Goal: Task Accomplishment & Management: Complete application form

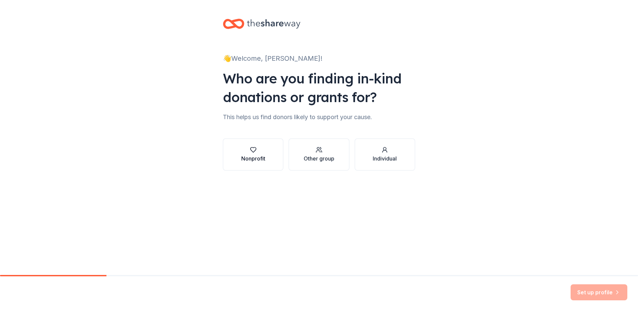
click at [250, 155] on div "Nonprofit" at bounding box center [253, 158] width 24 height 8
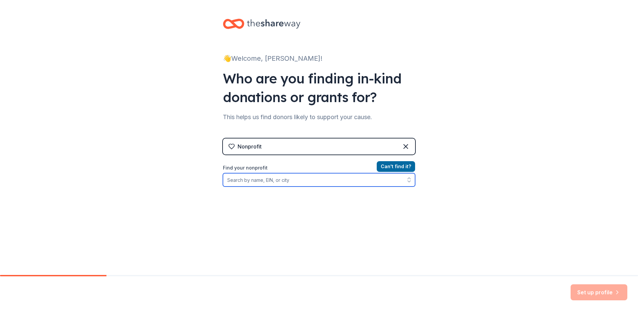
click at [300, 182] on input "Find your nonprofit" at bounding box center [319, 179] width 192 height 13
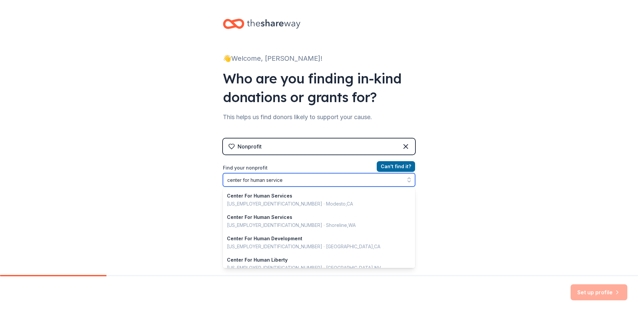
type input "center for human services"
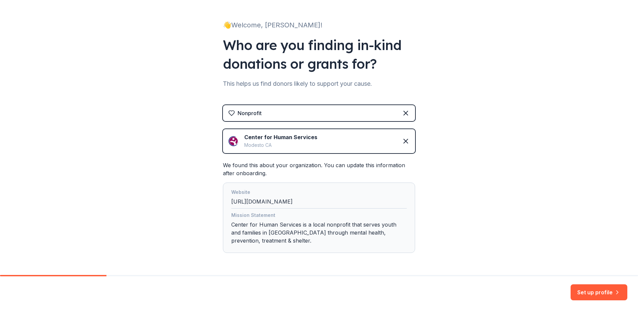
scroll to position [57, 0]
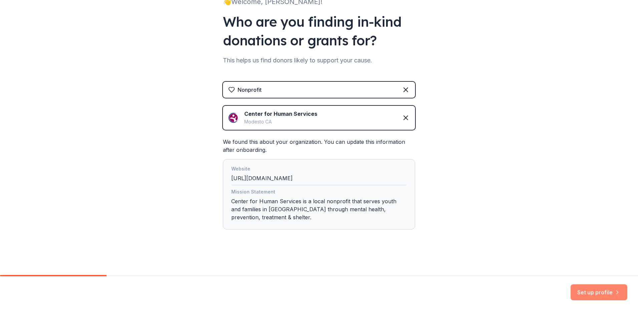
click at [592, 290] on button "Set up profile" at bounding box center [598, 292] width 57 height 16
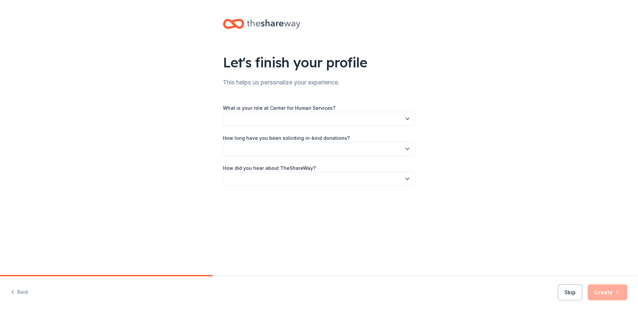
click at [409, 146] on icon "button" at bounding box center [407, 148] width 7 height 7
click at [314, 118] on div "What is your role at Center for Human Services? How long have you been soliciti…" at bounding box center [319, 145] width 192 height 82
click at [314, 118] on button "button" at bounding box center [319, 119] width 192 height 14
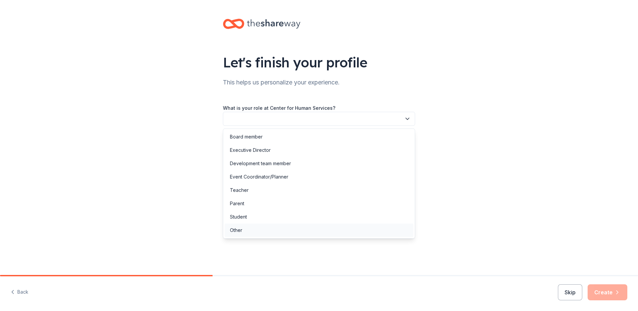
click at [267, 233] on div "Other" at bounding box center [318, 229] width 189 height 13
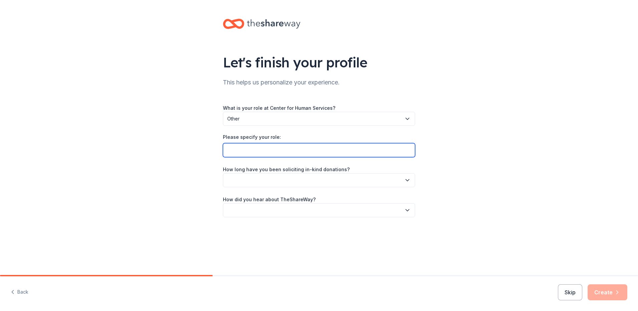
click at [273, 149] on input "Please specify your role:" at bounding box center [319, 150] width 192 height 14
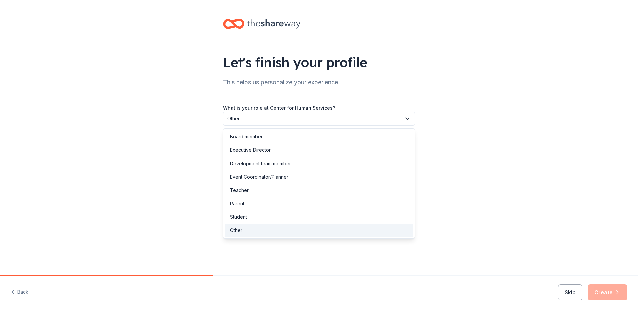
click at [408, 119] on icon "button" at bounding box center [407, 118] width 7 height 7
click at [456, 131] on div "Let's finish your profile This helps us personalize your experience. What is yo…" at bounding box center [319, 124] width 638 height 249
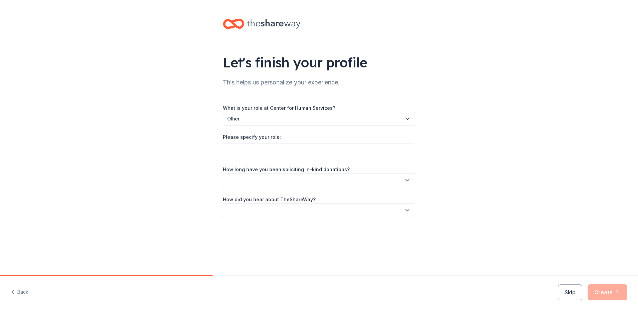
click at [409, 181] on icon "button" at bounding box center [407, 180] width 7 height 7
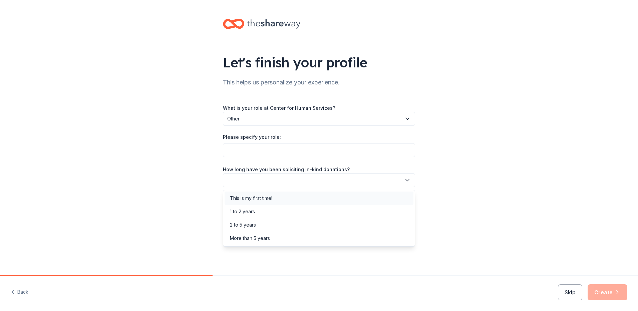
click at [389, 195] on div "This is my first time!" at bounding box center [318, 197] width 189 height 13
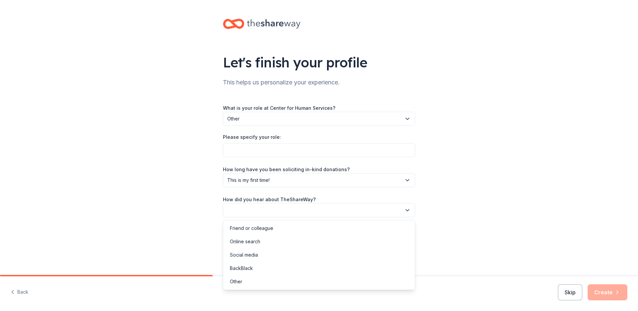
click at [406, 211] on icon "button" at bounding box center [407, 210] width 7 height 7
click at [384, 237] on div "Online search" at bounding box center [318, 241] width 189 height 13
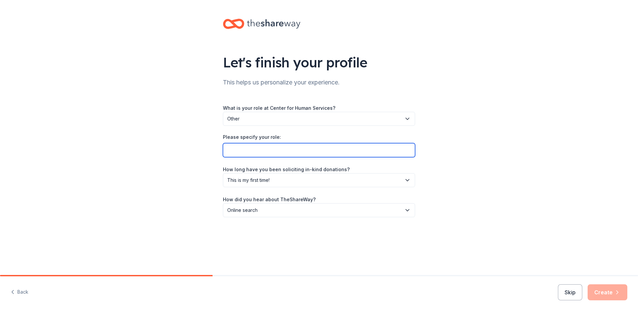
click at [293, 148] on input "Please specify your role:" at bounding box center [319, 150] width 192 height 14
click at [407, 116] on icon "button" at bounding box center [407, 118] width 7 height 7
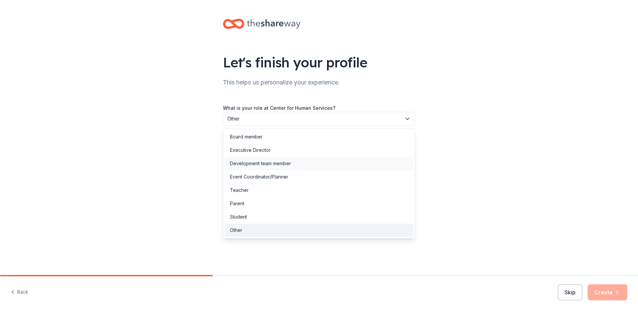
click at [371, 168] on div "Development team member" at bounding box center [318, 163] width 189 height 13
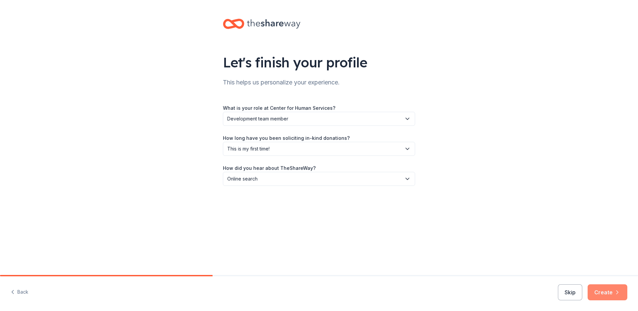
click at [608, 292] on button "Create" at bounding box center [607, 292] width 40 height 16
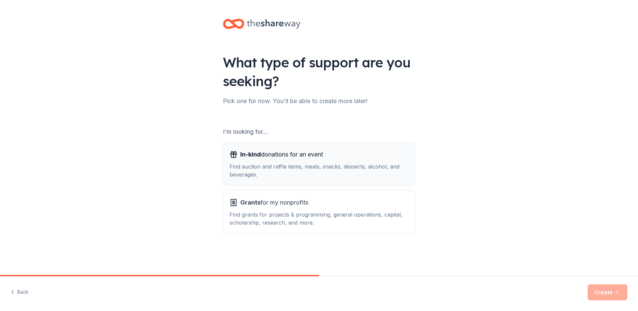
click at [296, 159] on span "In-kind donations for an event" at bounding box center [281, 154] width 83 height 11
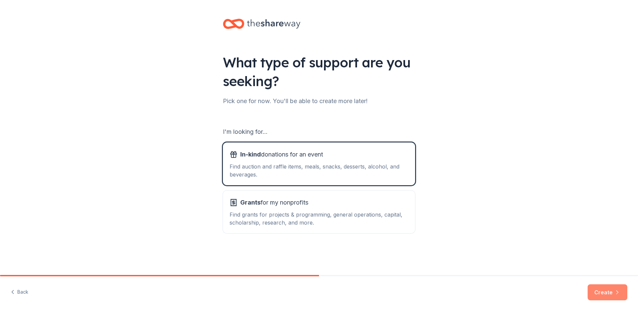
click at [612, 291] on button "Create" at bounding box center [607, 292] width 40 height 16
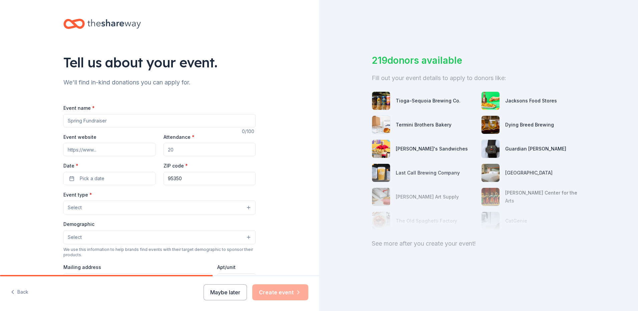
click at [114, 120] on input "Event name *" at bounding box center [159, 120] width 192 height 13
type input "CHS Edible Extravaganza"
click at [103, 153] on input "Event website" at bounding box center [109, 149] width 92 height 13
paste input "[DOMAIN_NAME]."
type input "[DOMAIN_NAME]."
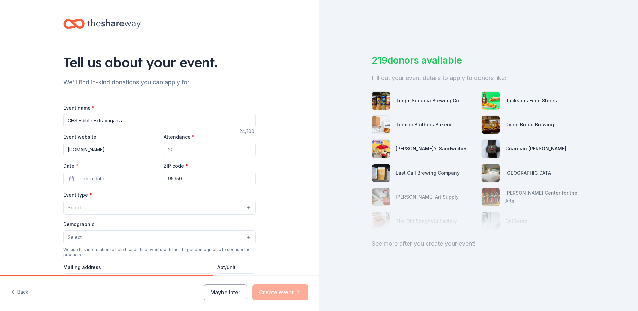
click at [188, 150] on input "Attendance *" at bounding box center [209, 149] width 92 height 13
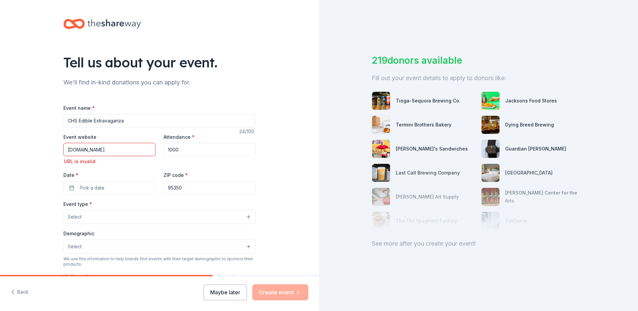
type input "1000"
click at [131, 148] on input "[DOMAIN_NAME]." at bounding box center [109, 149] width 92 height 13
type input "[DOMAIN_NAME]"
click at [128, 190] on button "Pick a date" at bounding box center [109, 187] width 92 height 13
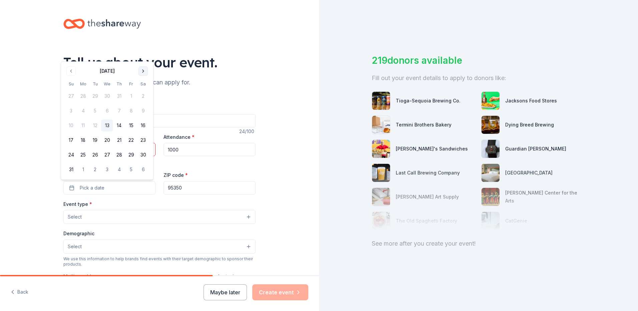
click at [145, 73] on button "Go to next month" at bounding box center [142, 70] width 9 height 9
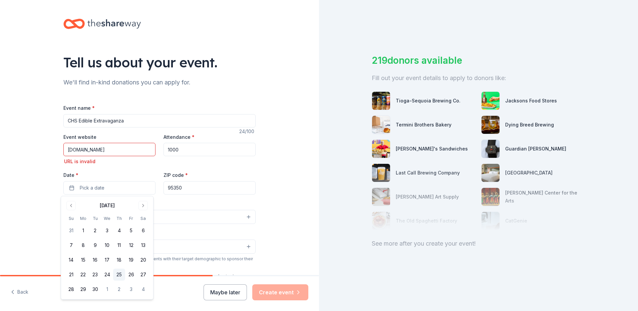
click at [120, 272] on button "25" at bounding box center [119, 274] width 12 height 12
click at [192, 200] on div "Event type * Select" at bounding box center [159, 212] width 192 height 24
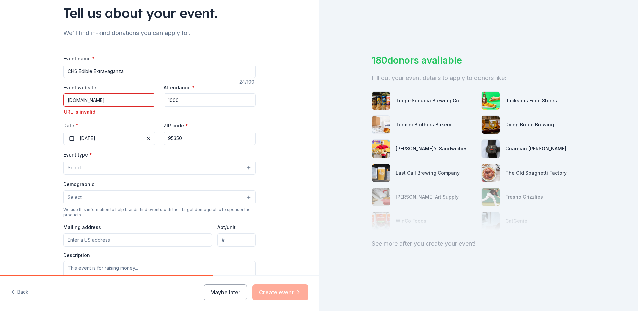
scroll to position [67, 0]
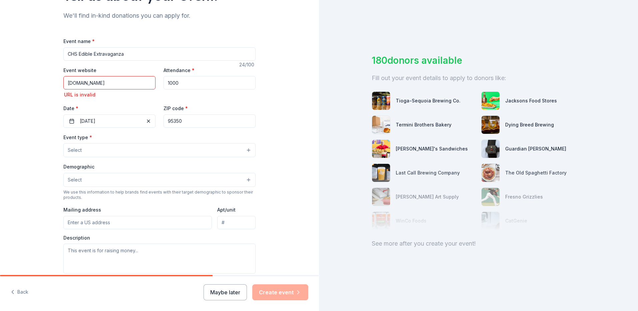
click at [231, 152] on button "Select" at bounding box center [159, 150] width 192 height 14
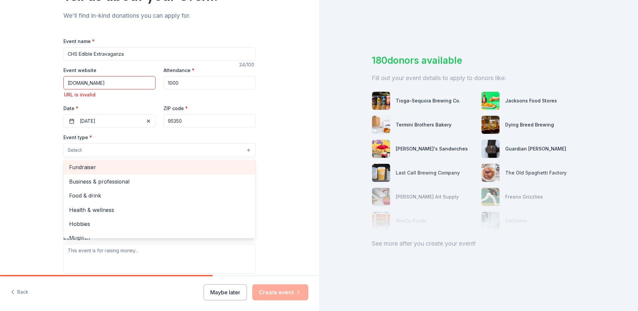
click at [226, 163] on span "Fundraiser" at bounding box center [159, 167] width 181 height 9
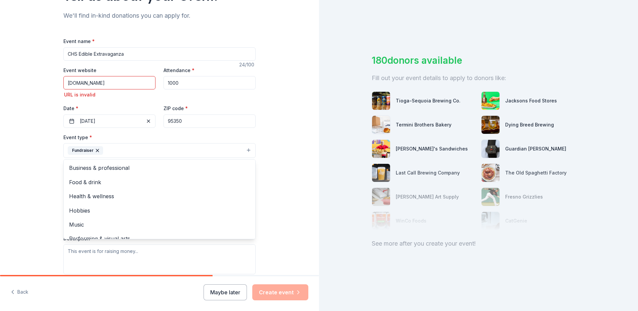
click at [271, 135] on div "Tell us about your event. We'll find in-kind donations you can apply for. Event…" at bounding box center [159, 160] width 319 height 454
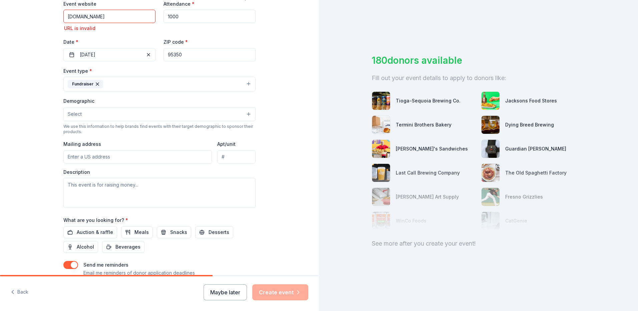
scroll to position [133, 0]
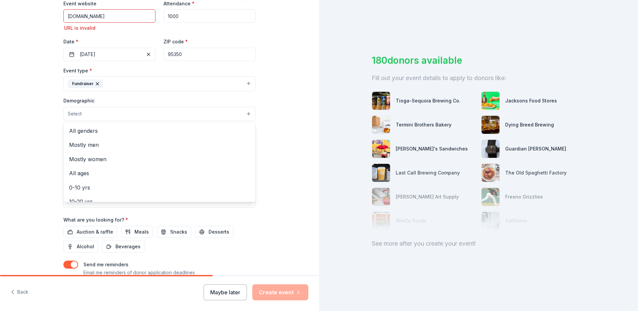
click at [203, 111] on button "Select" at bounding box center [159, 114] width 192 height 14
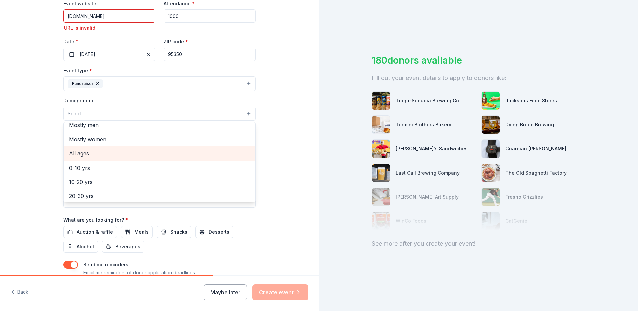
scroll to position [7, 0]
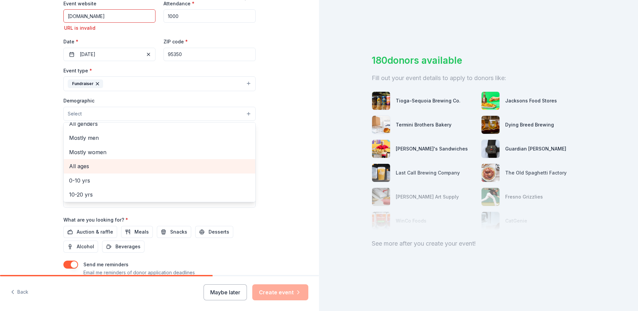
click at [127, 164] on span "All ages" at bounding box center [159, 166] width 181 height 9
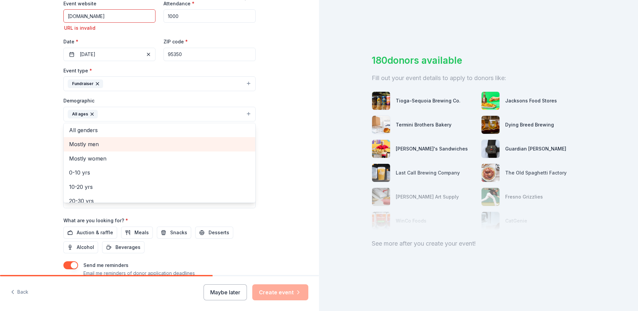
scroll to position [0, 0]
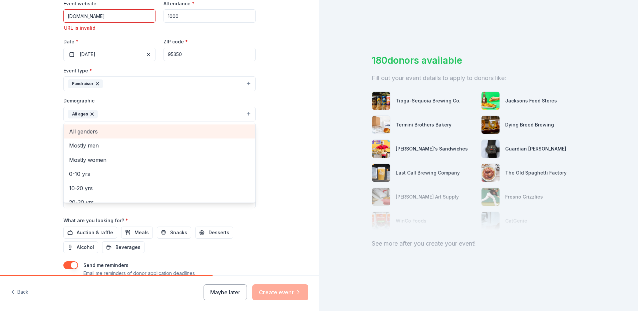
click at [199, 131] on span "All genders" at bounding box center [159, 131] width 181 height 9
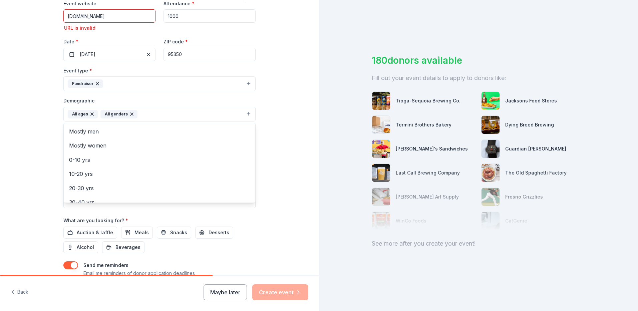
click at [275, 132] on div "Tell us about your event. We'll find in-kind donations you can apply for. Event…" at bounding box center [159, 94] width 319 height 455
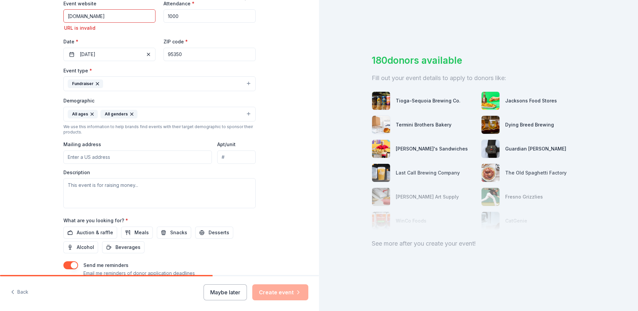
click at [167, 156] on input "Mailing address" at bounding box center [137, 156] width 148 height 13
type input "[STREET_ADDRESS]"
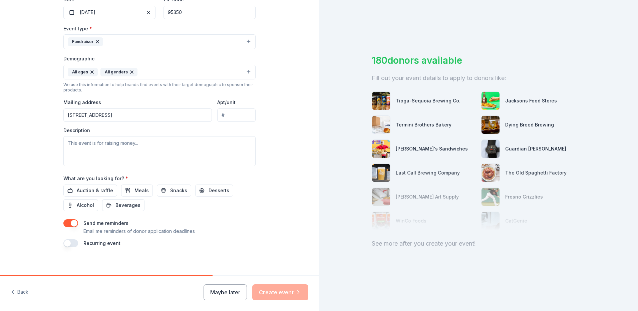
scroll to position [180, 0]
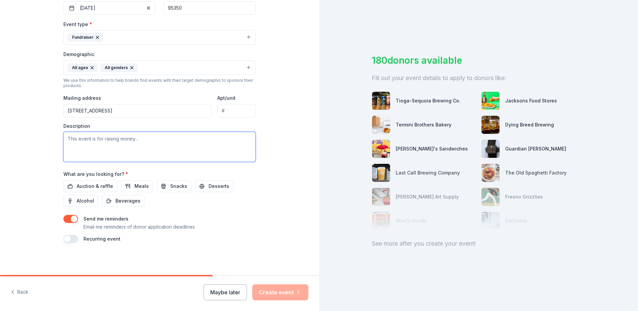
paste textarea "Center for Human Services is excited to invite you to be part of the 39th annua…"
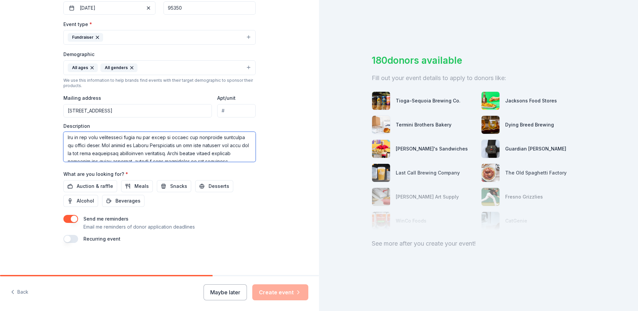
scroll to position [67, 0]
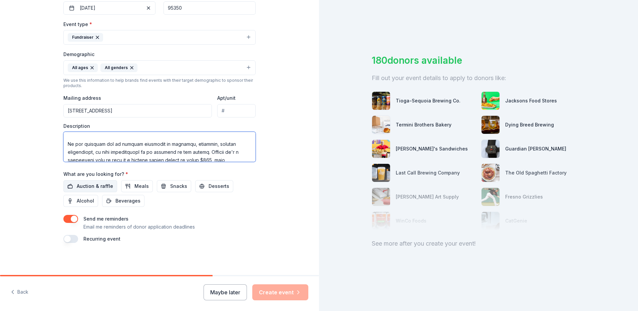
type textarea "Center for Human Services is excited to invite you to be part of the 39th annua…"
click at [103, 189] on span "Auction & raffle" at bounding box center [95, 186] width 36 height 8
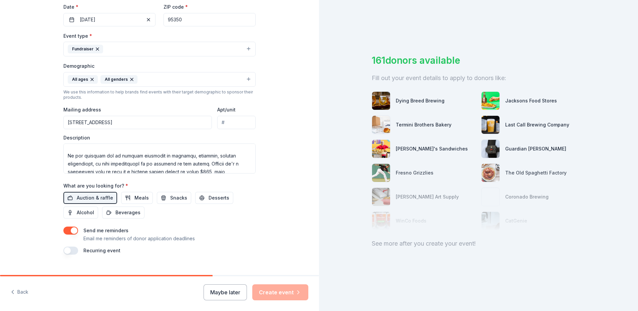
scroll to position [180, 0]
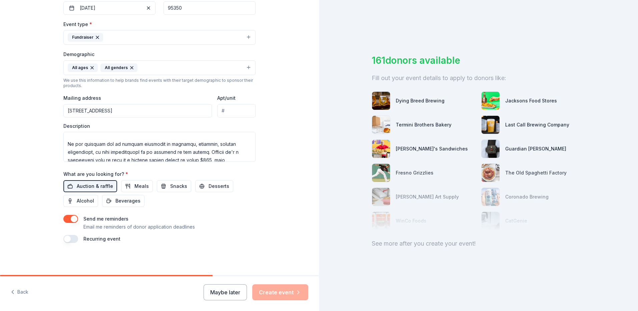
click at [96, 187] on span "Auction & raffle" at bounding box center [95, 186] width 36 height 8
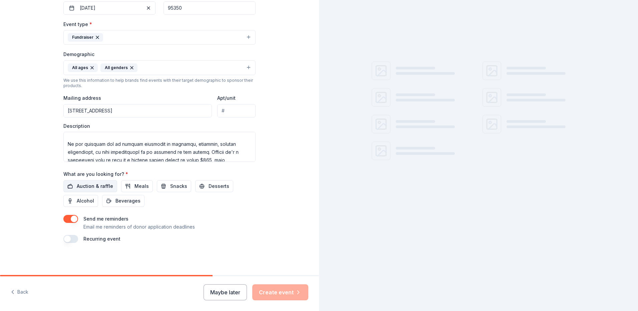
click at [96, 187] on span "Auction & raffle" at bounding box center [95, 186] width 36 height 8
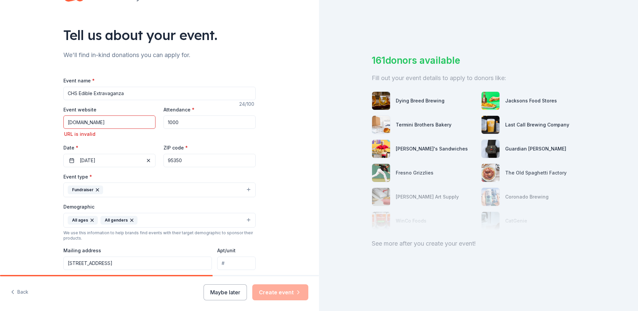
scroll to position [0, 0]
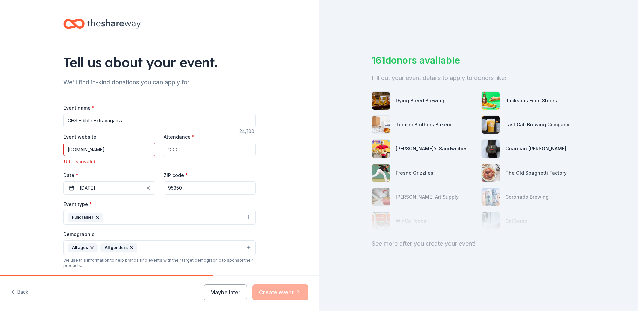
click at [134, 150] on input "[DOMAIN_NAME]" at bounding box center [109, 149] width 92 height 13
drag, startPoint x: 133, startPoint y: 152, endPoint x: 51, endPoint y: 148, distance: 81.5
click at [53, 148] on div "Tell us about your event. We'll find in-kind donations you can apply for. Event…" at bounding box center [159, 227] width 213 height 455
paste input "[URL][DOMAIN_NAME]"
drag, startPoint x: 69, startPoint y: 150, endPoint x: 58, endPoint y: 150, distance: 11.0
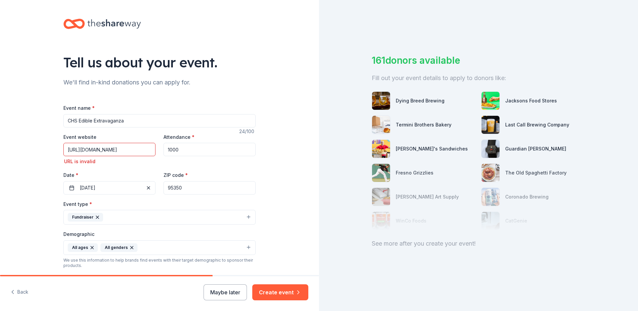
click at [58, 150] on div "Tell us about your event. We'll find in-kind donations you can apply for. Event…" at bounding box center [159, 227] width 213 height 455
type input "[URL][DOMAIN_NAME]"
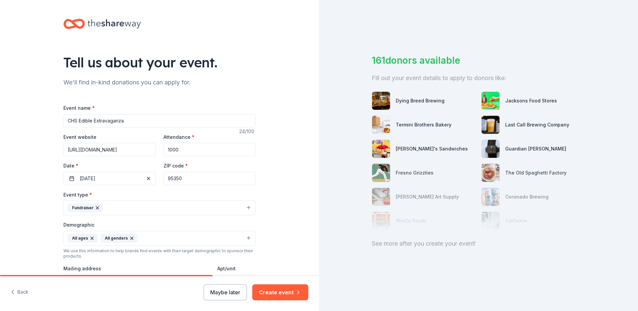
click at [122, 166] on div "Event website [URL][DOMAIN_NAME] Attendance * 1000 Date * [DATE] ZIP code * 953…" at bounding box center [159, 159] width 192 height 52
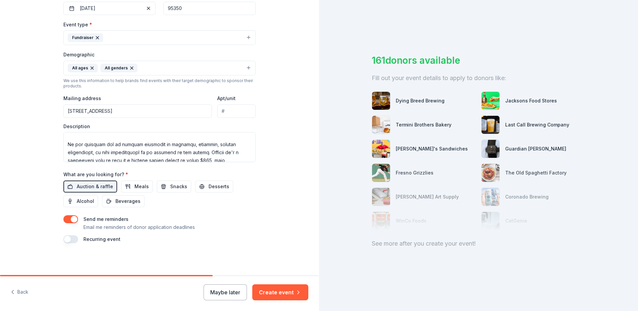
scroll to position [170, 0]
click at [270, 291] on button "Create event" at bounding box center [280, 292] width 56 height 16
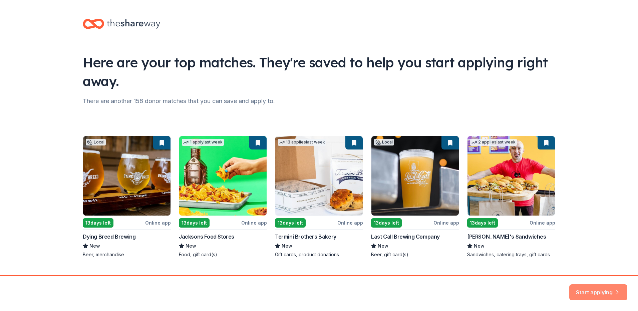
click at [618, 286] on button "Start applying" at bounding box center [598, 288] width 58 height 16
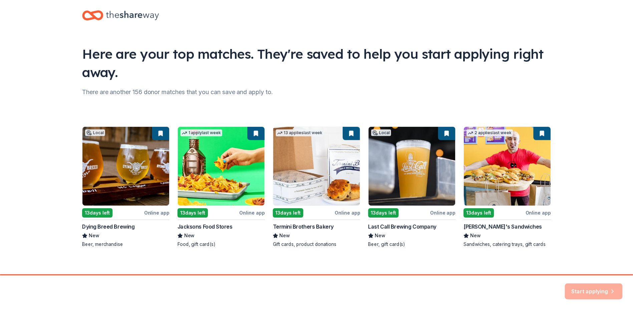
scroll to position [15, 0]
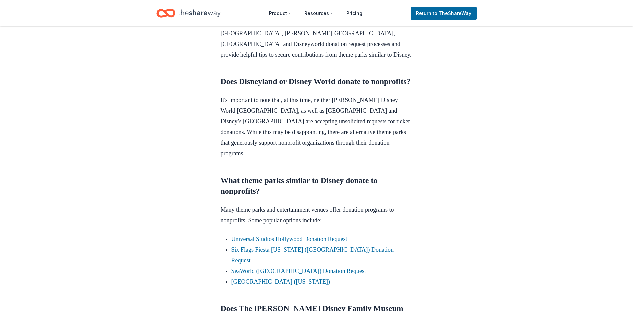
scroll to position [300, 0]
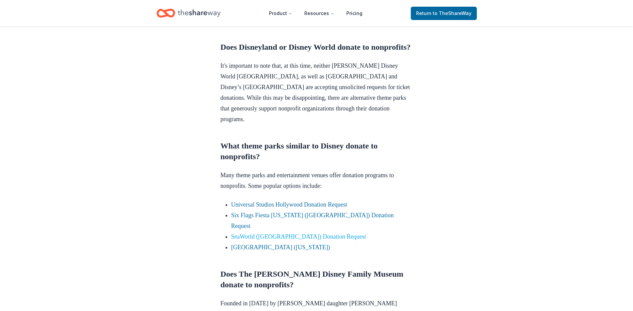
click at [271, 233] on link "SeaWorld ([GEOGRAPHIC_DATA]) Donation Request" at bounding box center [298, 236] width 135 height 7
click at [272, 233] on link "SeaWorld ([GEOGRAPHIC_DATA]) Donation Request" at bounding box center [298, 236] width 135 height 7
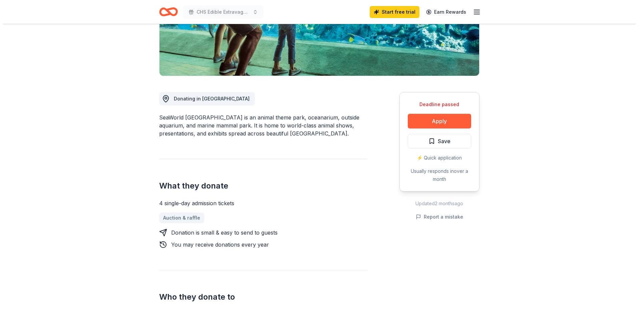
scroll to position [133, 0]
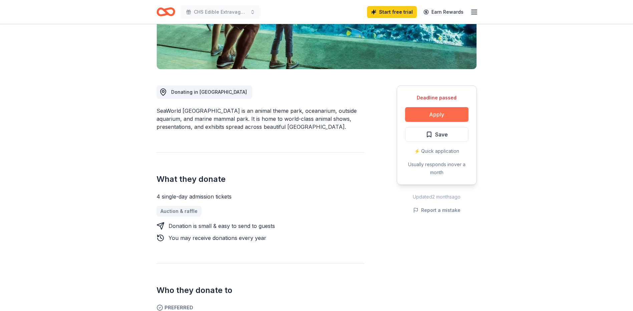
click at [442, 113] on button "Apply" at bounding box center [436, 114] width 63 height 15
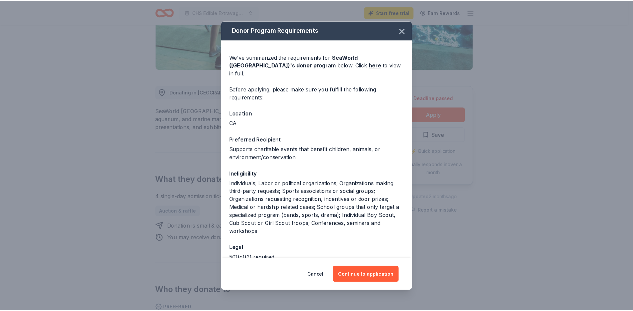
scroll to position [30, 0]
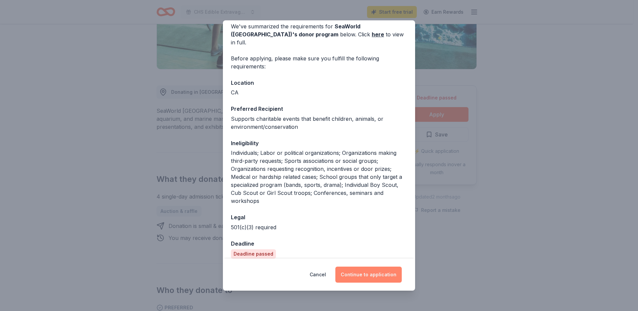
click at [352, 277] on button "Continue to application" at bounding box center [368, 274] width 66 height 16
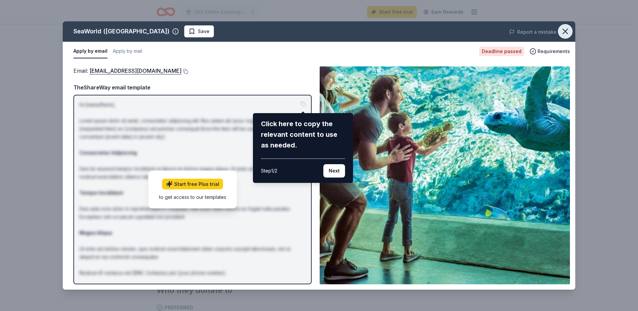
click at [564, 25] on button "button" at bounding box center [565, 31] width 15 height 15
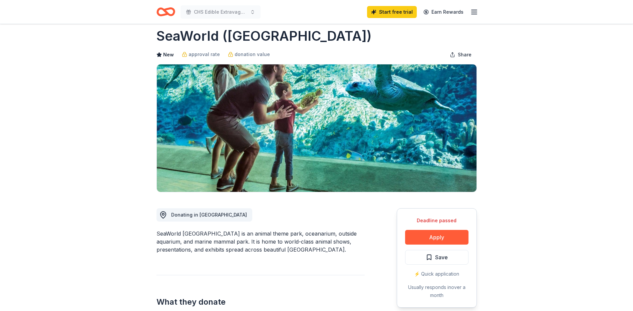
scroll to position [0, 0]
